Goal: Task Accomplishment & Management: Manage account settings

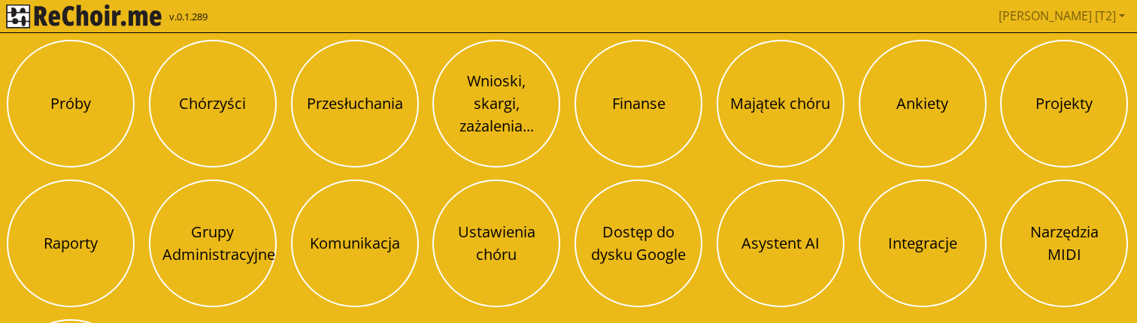
click at [930, 145] on div "Próby Chórzyści Przesłuchania Wnioski, skargi, zażalenia... Finanse Majątek chó…" at bounding box center [569, 244] width 1134 height 418
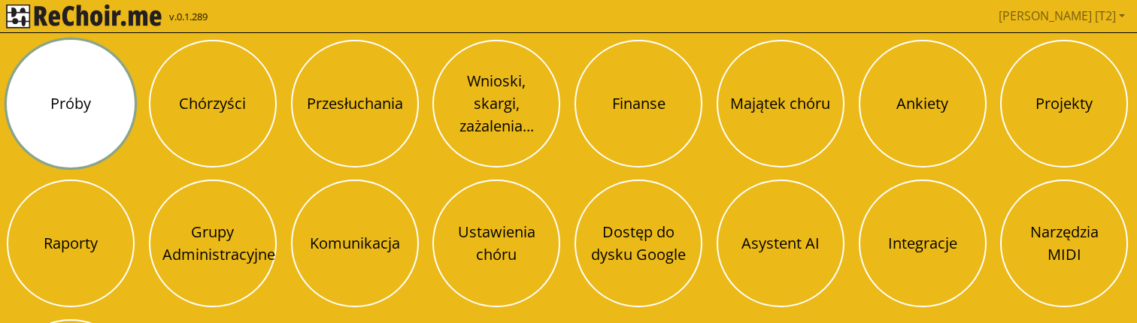
click at [100, 115] on button "Próby" at bounding box center [71, 104] width 128 height 128
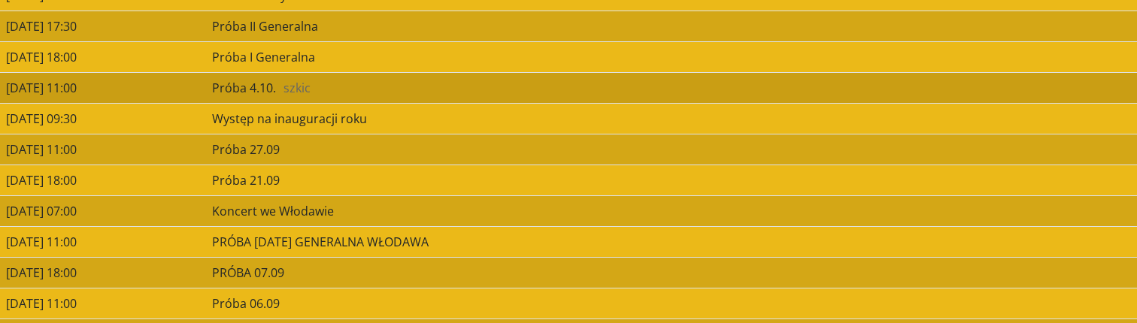
scroll to position [1213, 0]
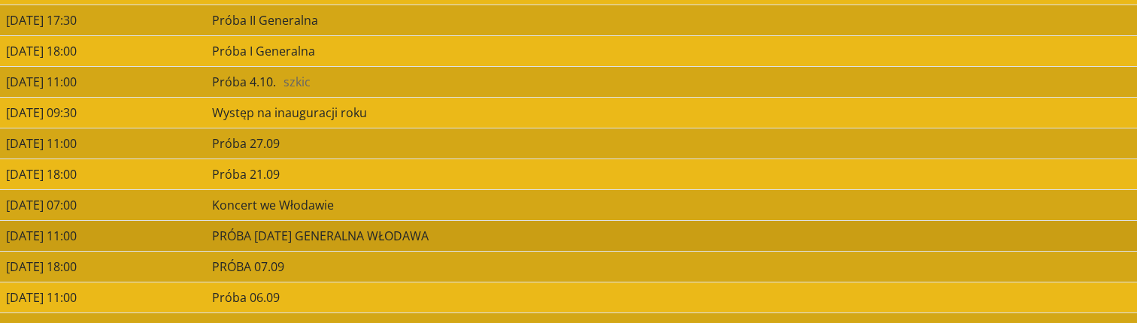
click at [206, 238] on td "[DATE] 11:00" at bounding box center [103, 235] width 206 height 31
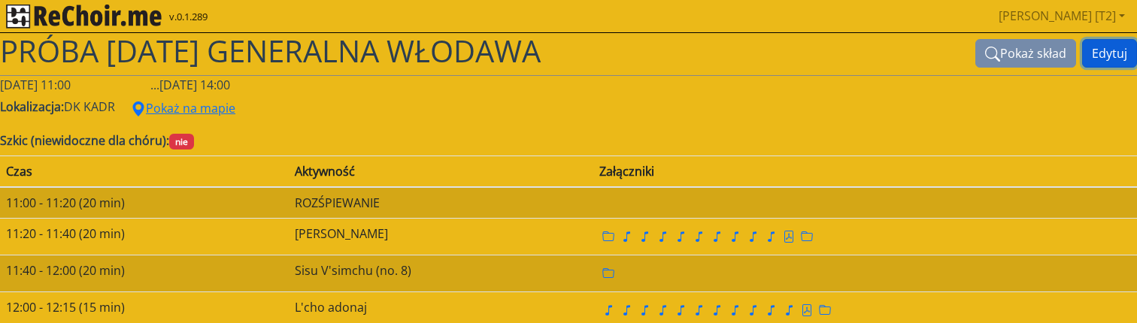
click at [1103, 47] on button "Edytuj" at bounding box center [1109, 53] width 55 height 29
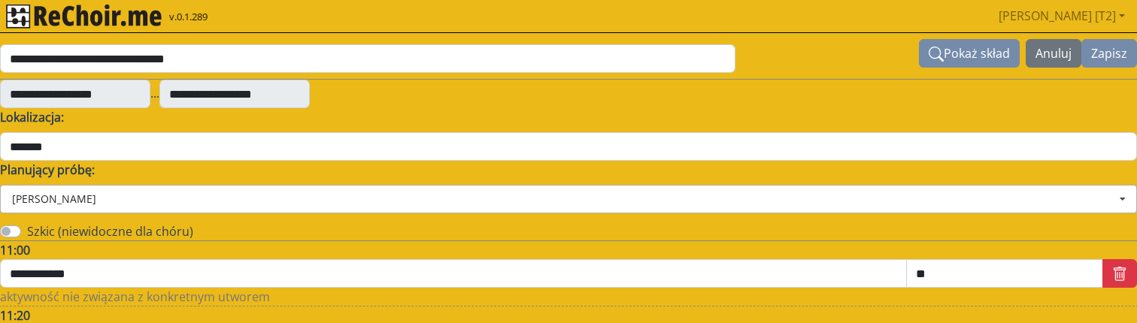
click at [110, 191] on input at bounding box center [570, 199] width 1136 height 27
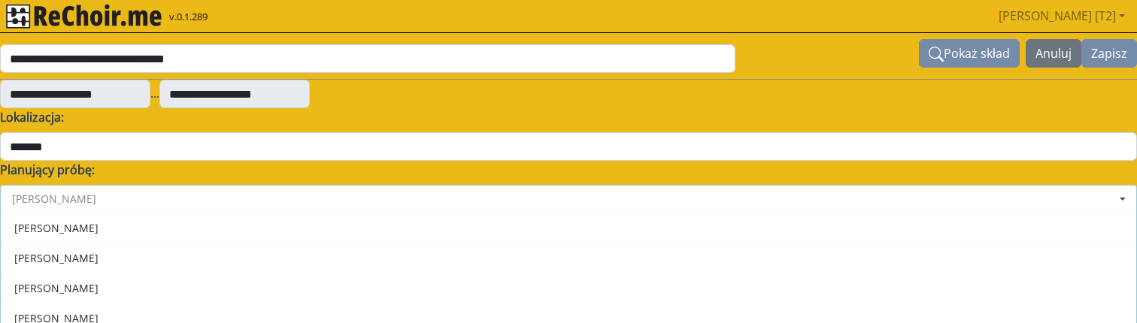
click at [110, 191] on input at bounding box center [570, 199] width 1136 height 27
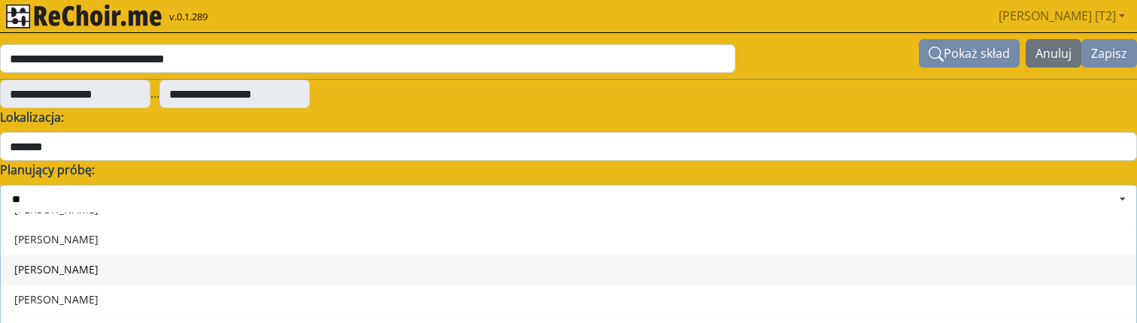
scroll to position [18, 0]
type input "***"
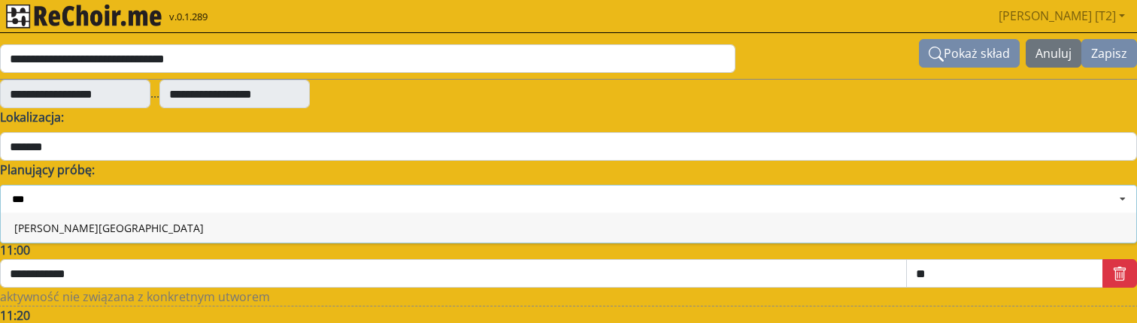
click at [111, 228] on div "[PERSON_NAME][GEOGRAPHIC_DATA]" at bounding box center [569, 228] width 1136 height 30
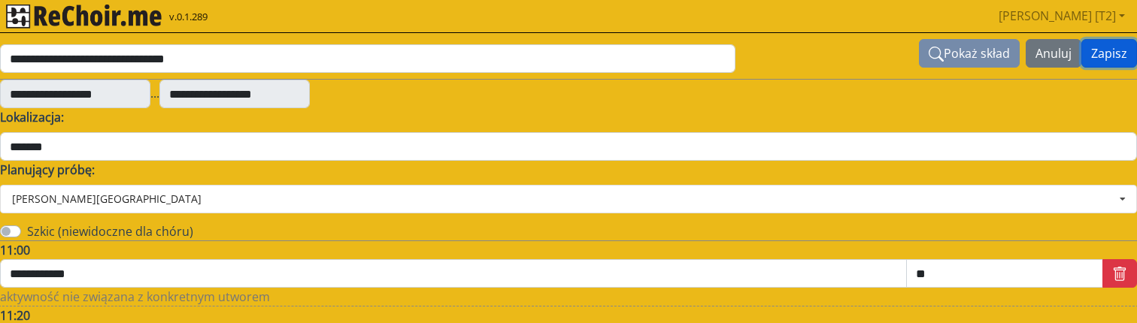
click at [1116, 48] on button "Zapisz" at bounding box center [1110, 53] width 56 height 29
